Goal: Transaction & Acquisition: Book appointment/travel/reservation

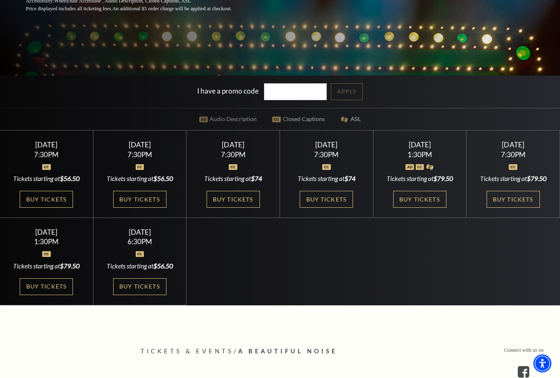
scroll to position [222, 0]
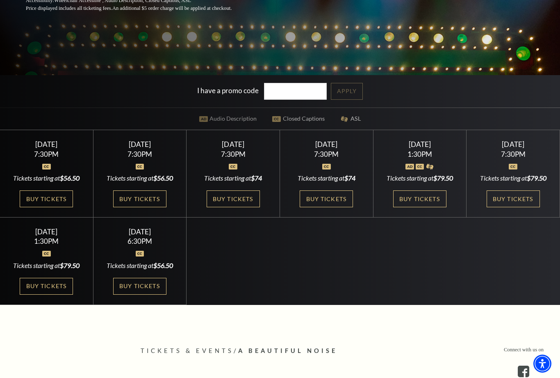
click at [48, 207] on link "Buy Tickets" at bounding box center [46, 198] width 53 height 17
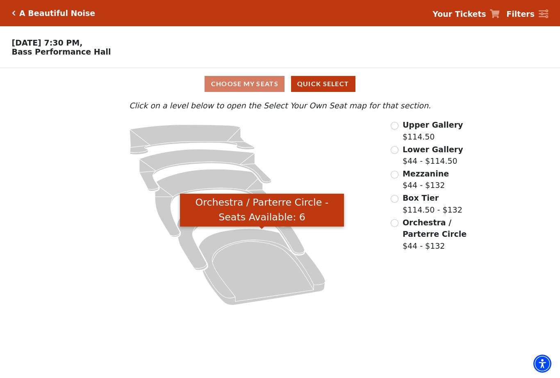
click at [255, 273] on icon "Orchestra / Parterre Circle - Seats Available: 6" at bounding box center [262, 266] width 127 height 76
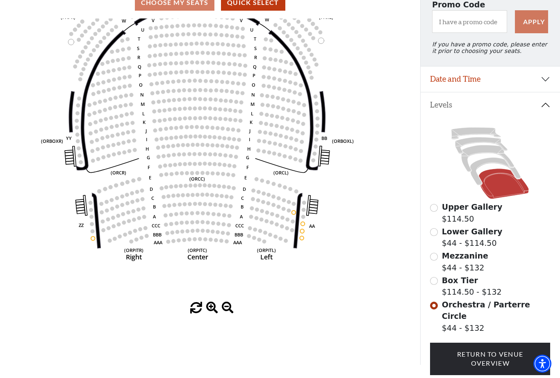
scroll to position [100, 0]
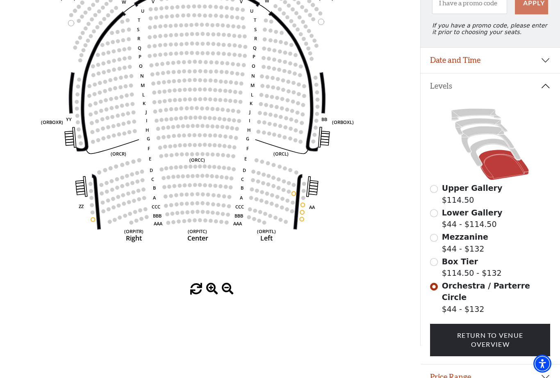
click at [166, 148] on circle at bounding box center [165, 146] width 4 height 4
click at [186, 147] on circle at bounding box center [185, 145] width 4 height 4
click at [195, 145] on circle at bounding box center [195, 145] width 4 height 4
click at [195, 137] on circle at bounding box center [195, 135] width 4 height 4
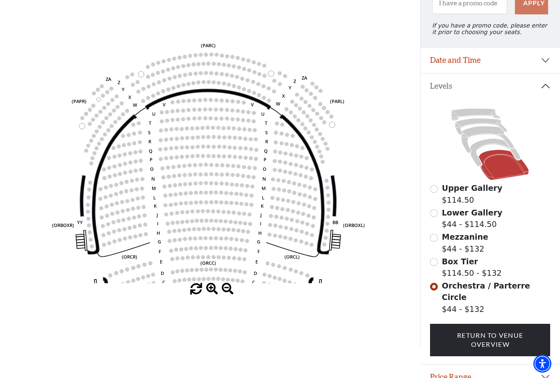
click at [434, 193] on input "Upper Gallery$114.50\a" at bounding box center [434, 189] width 8 height 8
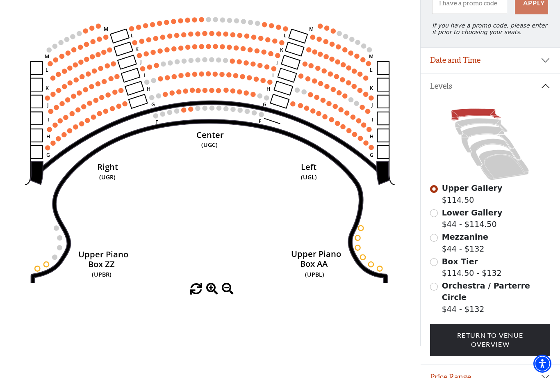
click at [434, 216] on input "Lower Gallery$44 - $114.50\a" at bounding box center [434, 213] width 8 height 8
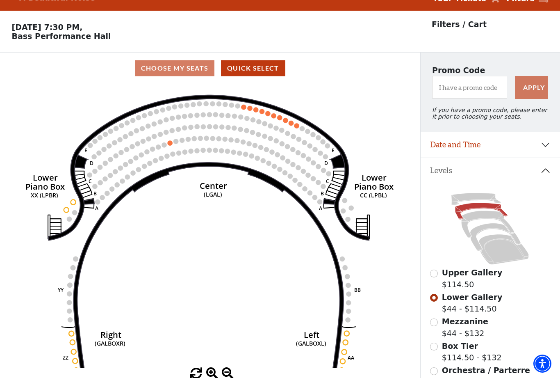
scroll to position [38, 0]
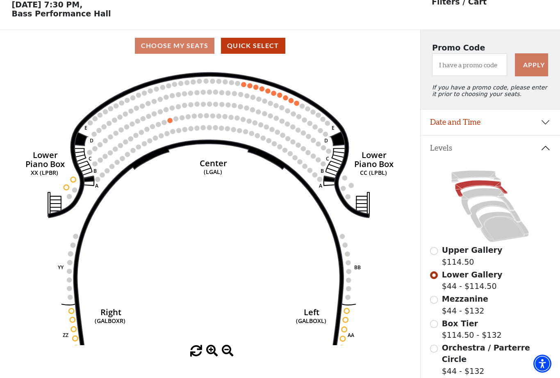
click at [435, 303] on input "Mezzanine$44 - $132\a" at bounding box center [434, 300] width 8 height 8
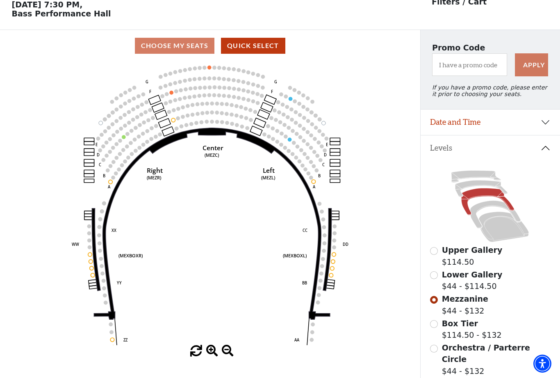
click at [436, 326] on input "Box Tier$114.50 - $132\a" at bounding box center [434, 324] width 8 height 8
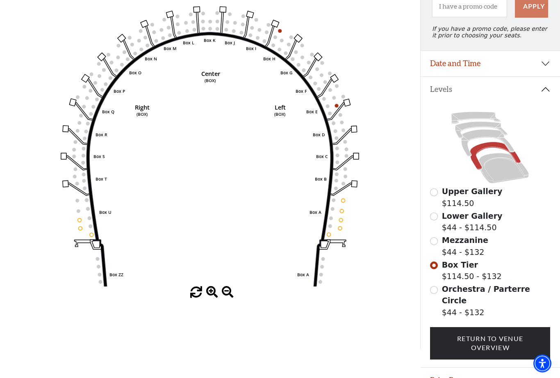
scroll to position [100, 0]
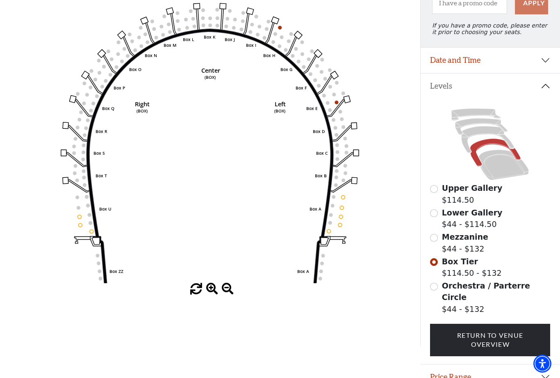
click at [75, 216] on icon "Left (BOX) Right (BOX) Center (BOX) Box ZZ Box U Box T Box S Box R Box Q Box P …" at bounding box center [210, 141] width 378 height 283
click at [78, 219] on circle at bounding box center [80, 217] width 4 height 4
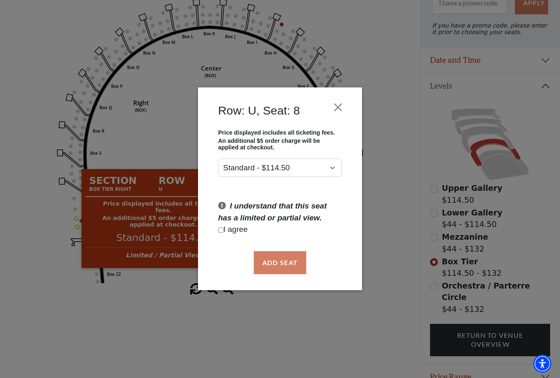
click at [342, 103] on button "Close" at bounding box center [338, 108] width 16 height 16
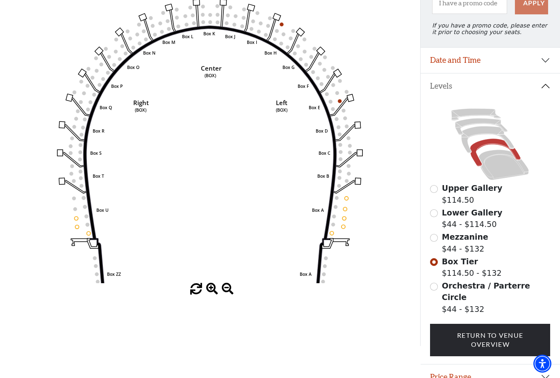
click at [435, 290] on input "Orchestra / Parterre Circle$44 - $132\a" at bounding box center [434, 287] width 8 height 8
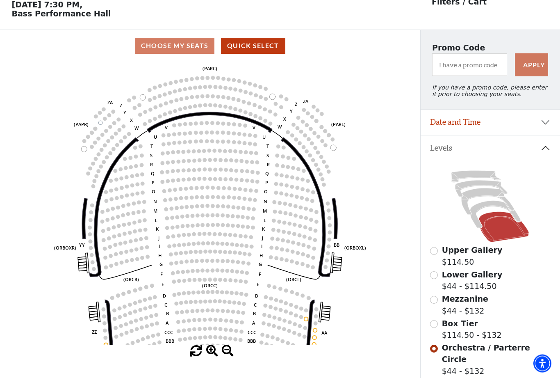
scroll to position [38, 0]
click at [302, 322] on icon "Left (ORPITL) Right (ORPITR) Center (ORPITC) ZZ AA YY BB ZA ZA (ORCL) (ORCR) (O…" at bounding box center [210, 203] width 378 height 283
click at [307, 321] on circle at bounding box center [306, 319] width 4 height 4
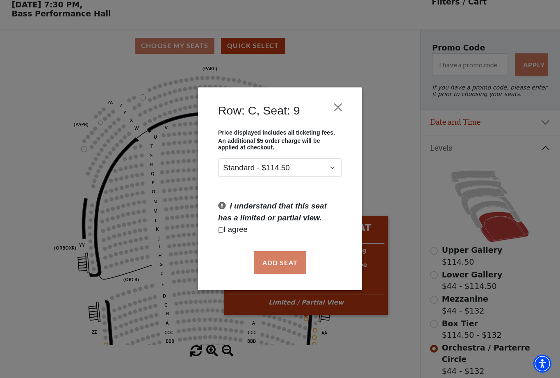
click at [396, 189] on div "Row: C, Seat: 9 Price displayed includes all ticketing fees. An additional $5 o…" at bounding box center [280, 189] width 560 height 378
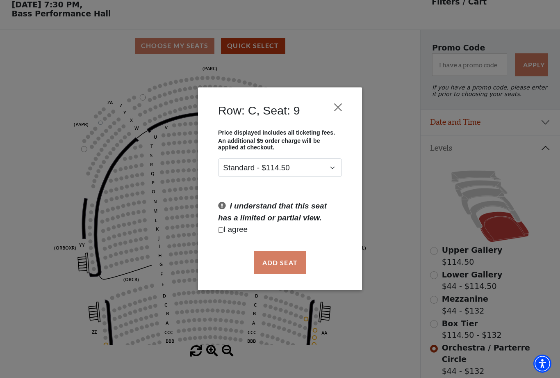
click at [333, 109] on button "Close" at bounding box center [338, 108] width 16 height 16
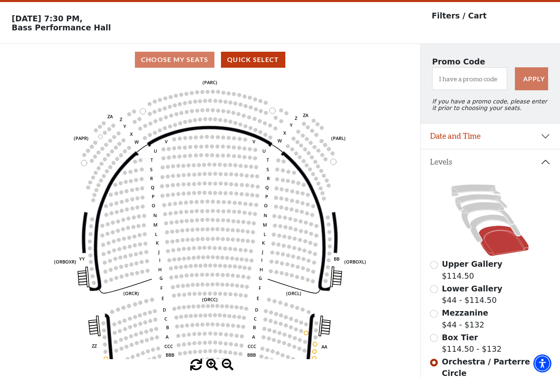
scroll to position [0, 0]
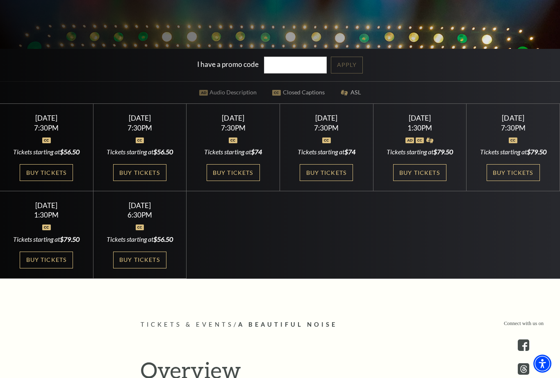
click at [149, 181] on link "Buy Tickets" at bounding box center [139, 172] width 53 height 17
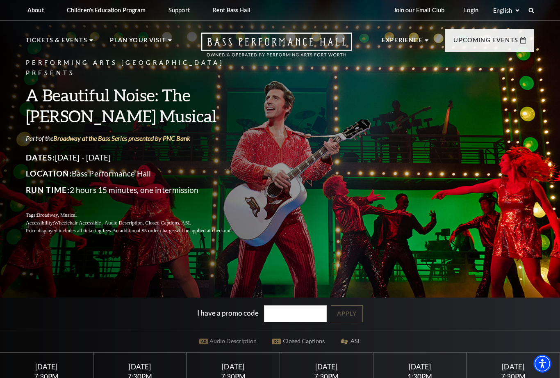
scroll to position [248, 0]
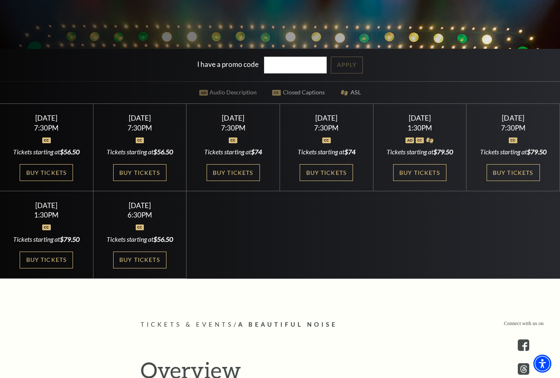
click at [242, 181] on link "Buy Tickets" at bounding box center [233, 172] width 53 height 17
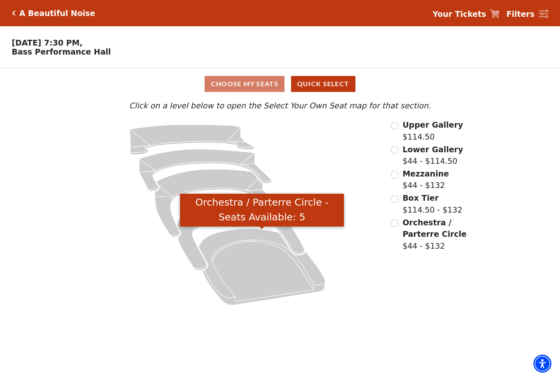
click at [259, 269] on icon "Orchestra / Parterre Circle - Seats Available: 5" at bounding box center [262, 266] width 127 height 76
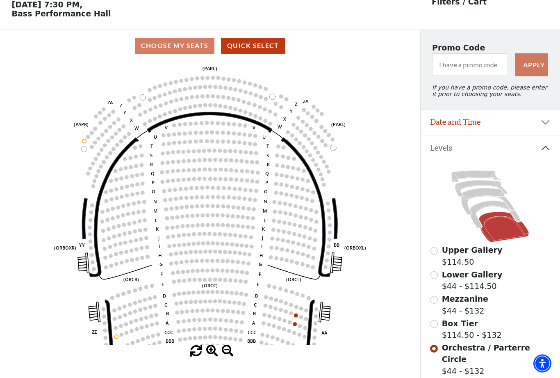
scroll to position [38, 0]
click at [436, 301] on input "Mezzanine$44 - $132\a" at bounding box center [434, 300] width 8 height 8
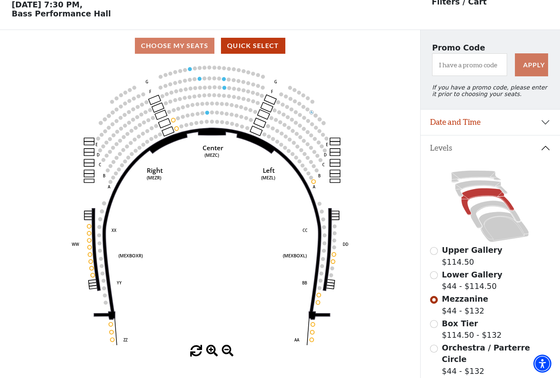
click at [436, 278] on input "Lower Gallery$44 - $114.50\a" at bounding box center [434, 275] width 8 height 8
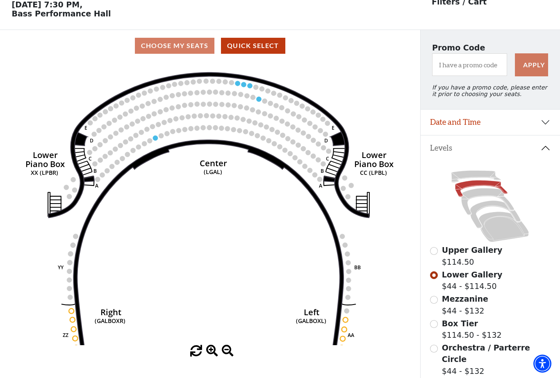
click at [435, 251] on input "Upper Gallery$114.50\a" at bounding box center [434, 251] width 8 height 8
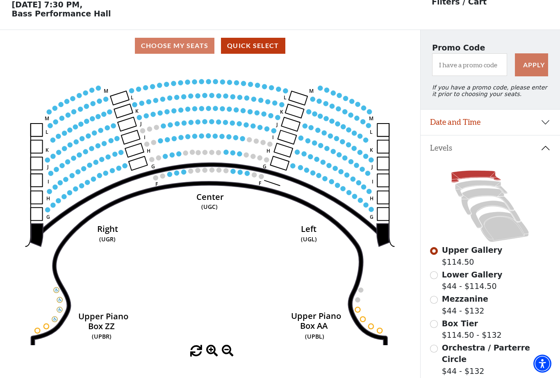
click at [433, 278] on input "Lower Gallery$44 - $114.50\a" at bounding box center [434, 275] width 8 height 8
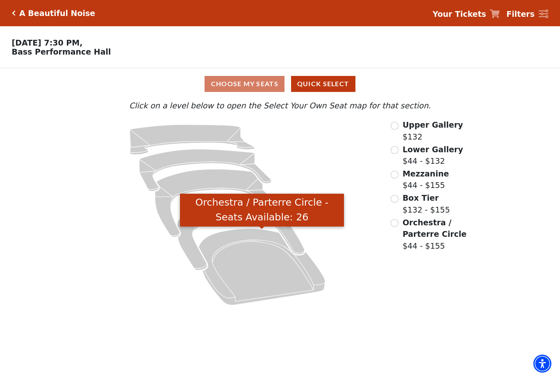
click at [260, 271] on icon "Orchestra / Parterre Circle - Seats Available: 26" at bounding box center [262, 266] width 127 height 76
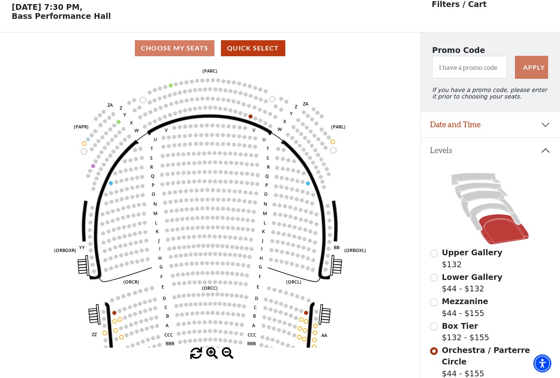
scroll to position [38, 0]
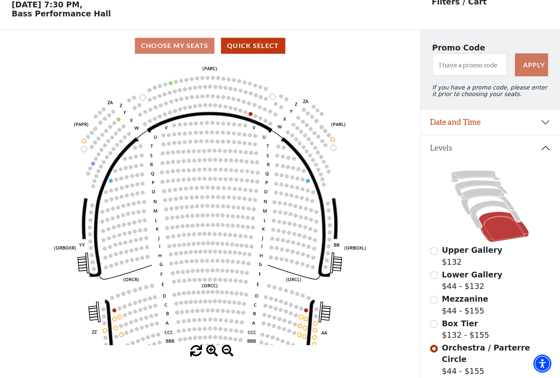
click at [435, 301] on input "Mezzanine$44 - $155\a" at bounding box center [434, 300] width 8 height 8
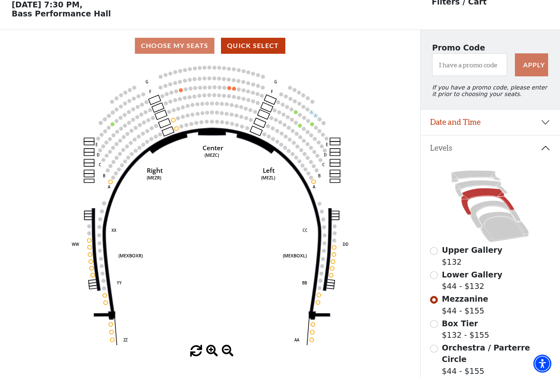
click at [224, 81] on circle at bounding box center [224, 79] width 4 height 4
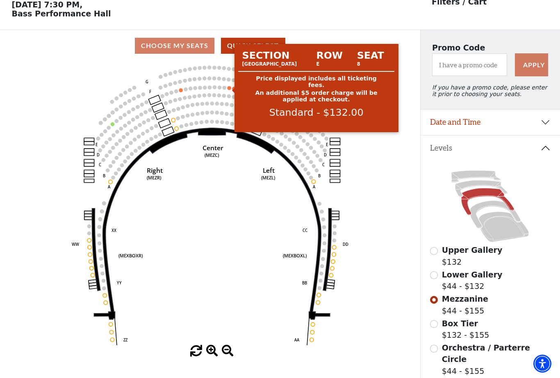
click at [231, 89] on circle at bounding box center [230, 88] width 4 height 4
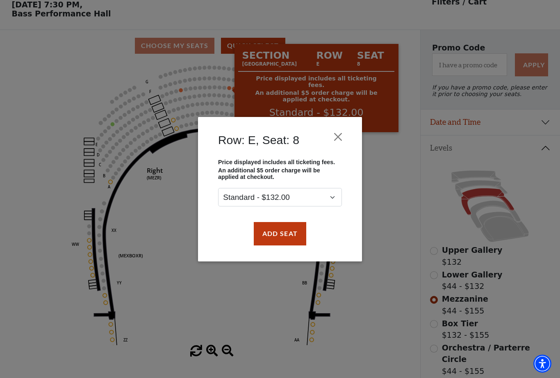
click at [344, 133] on button "Close" at bounding box center [338, 137] width 16 height 16
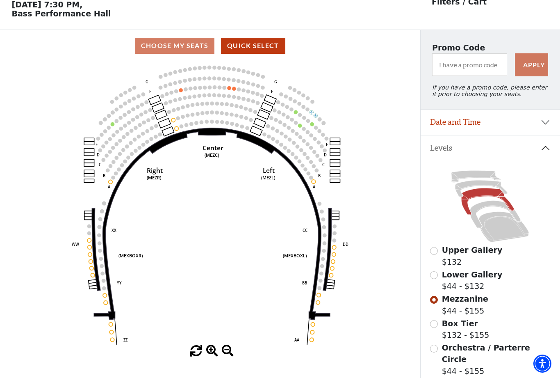
click at [229, 89] on circle at bounding box center [230, 88] width 4 height 4
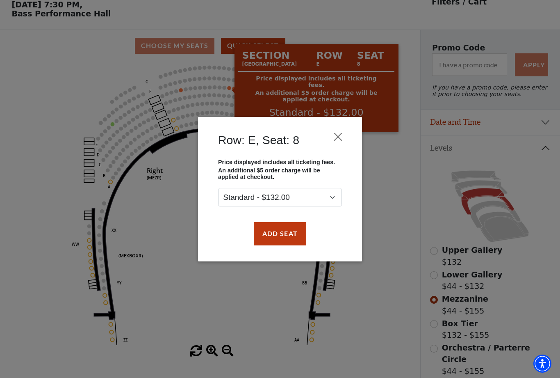
click at [344, 131] on button "Close" at bounding box center [338, 137] width 16 height 16
